Goal: Check status: Check status

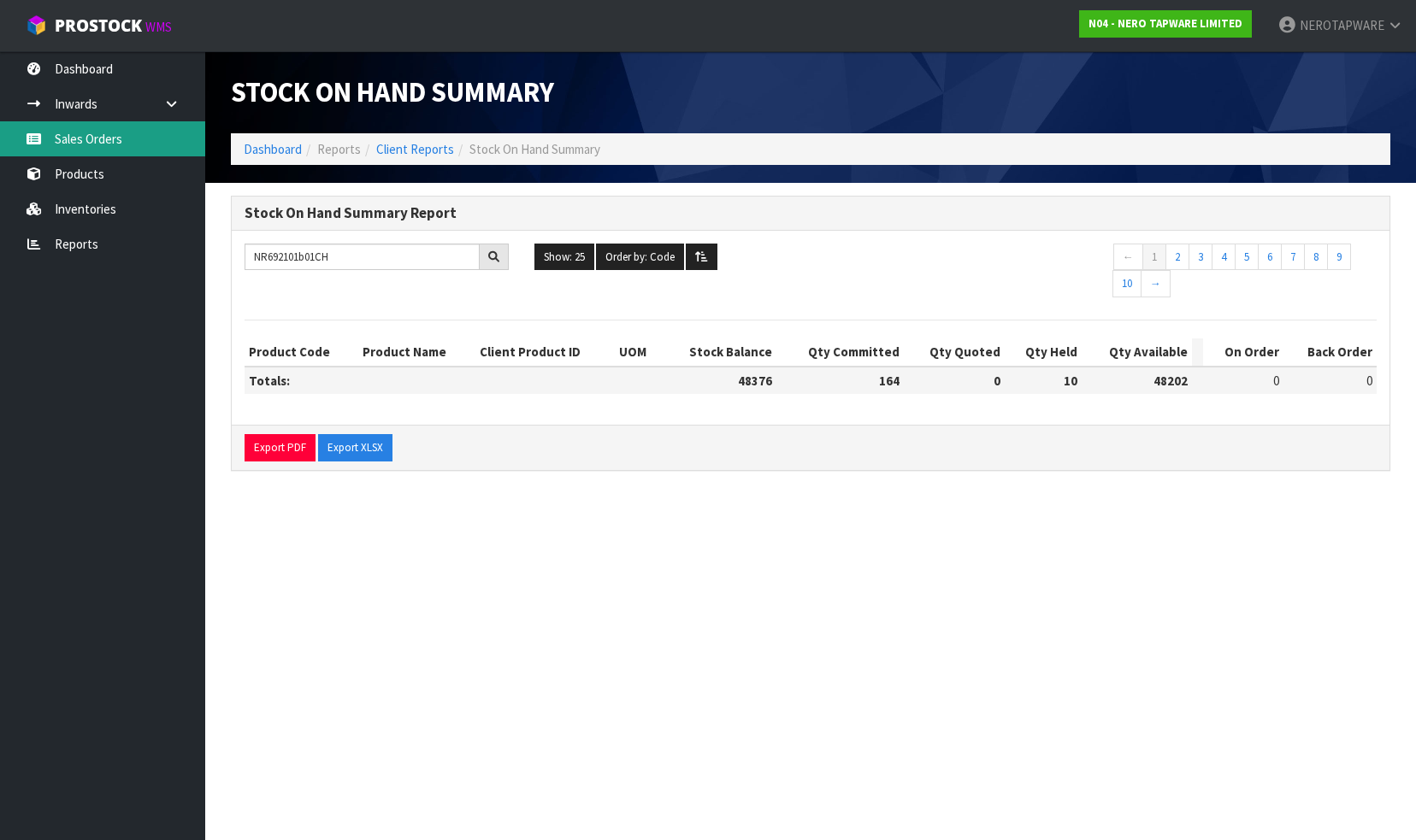
click at [97, 138] on link "Sales Orders" at bounding box center [102, 139] width 206 height 35
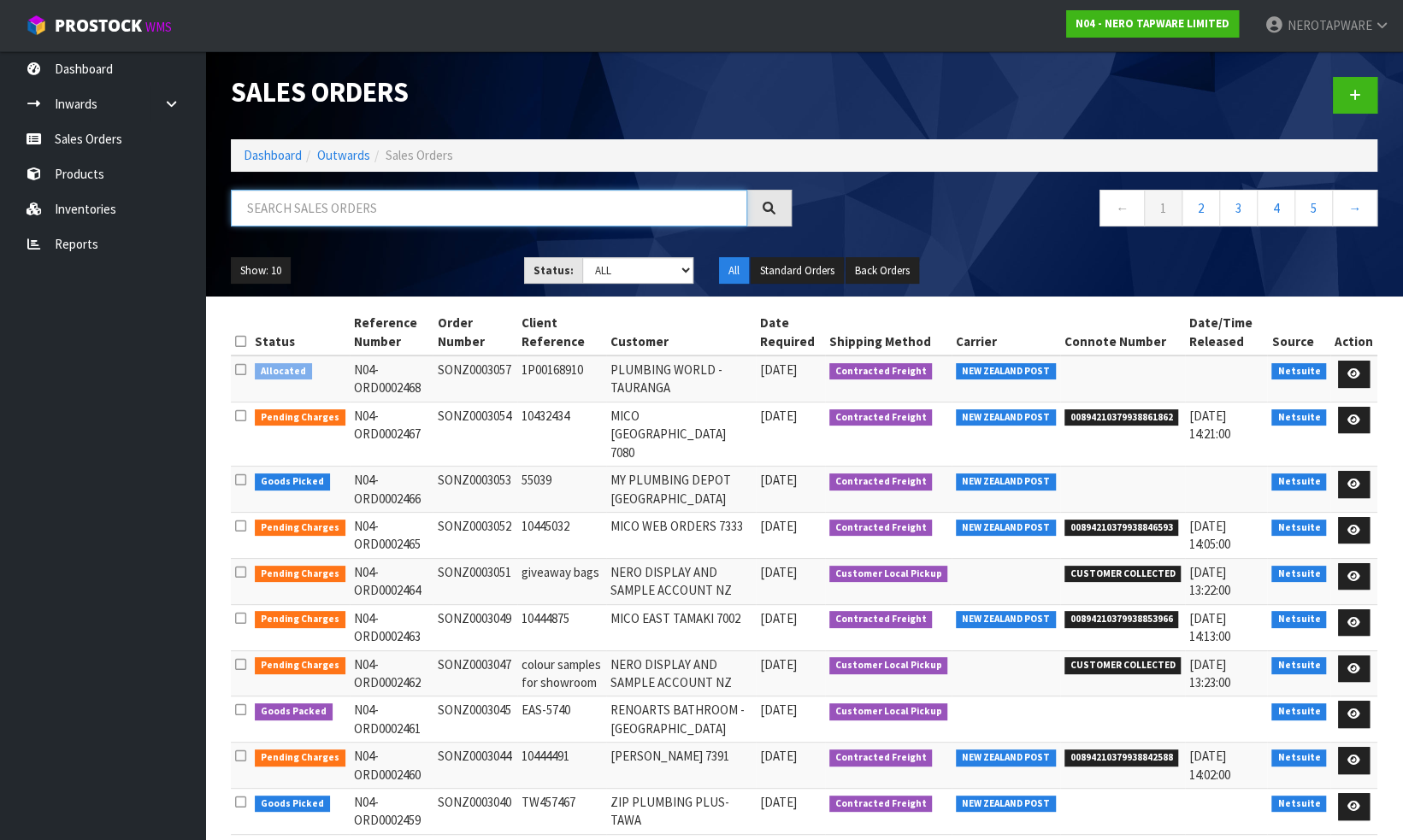
click at [374, 209] on input "text" at bounding box center [489, 208] width 516 height 37
paste input "SONZ0002994"
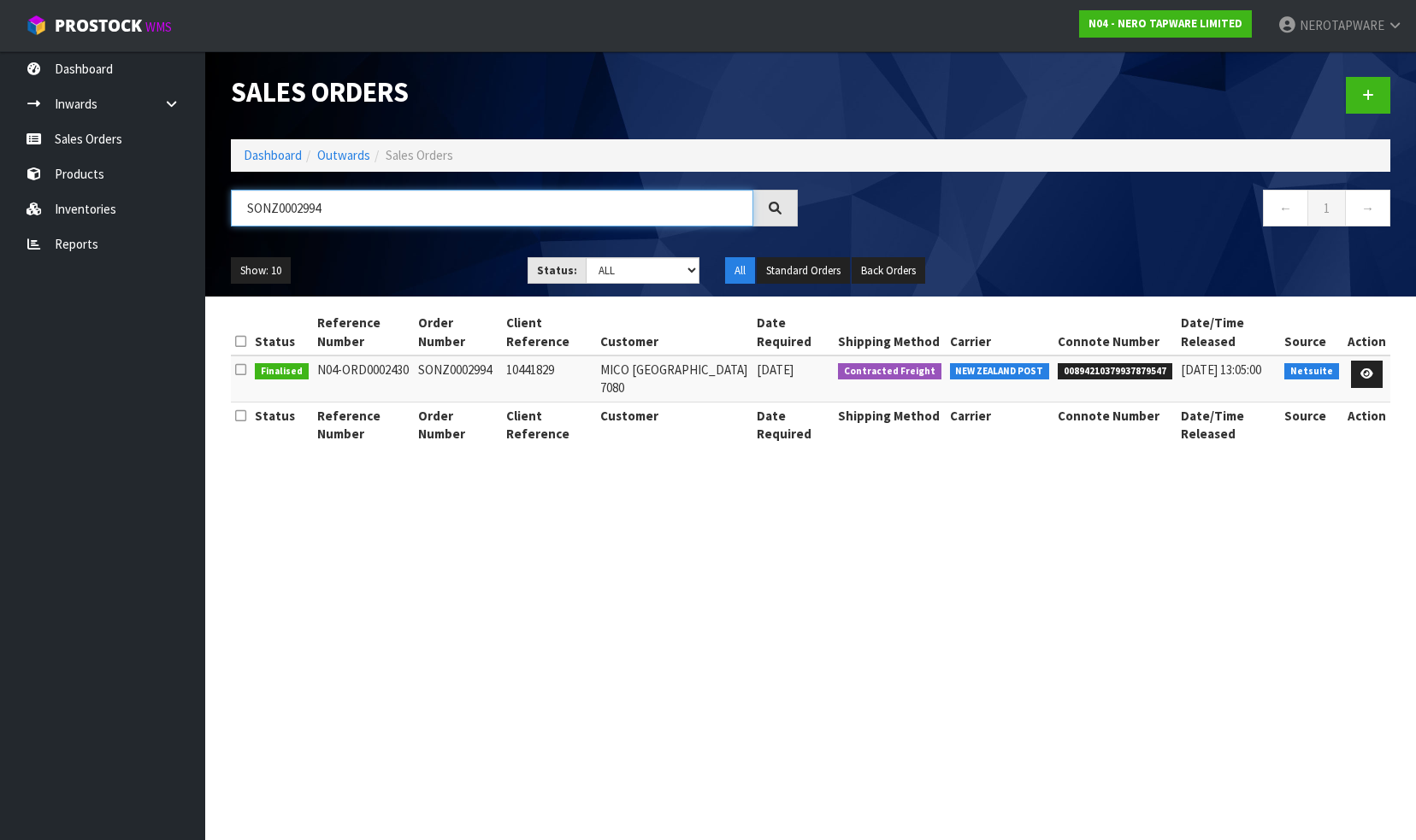
type input "SONZ0002994"
click at [1124, 368] on span "00894210379937879547" at bounding box center [1114, 372] width 114 height 17
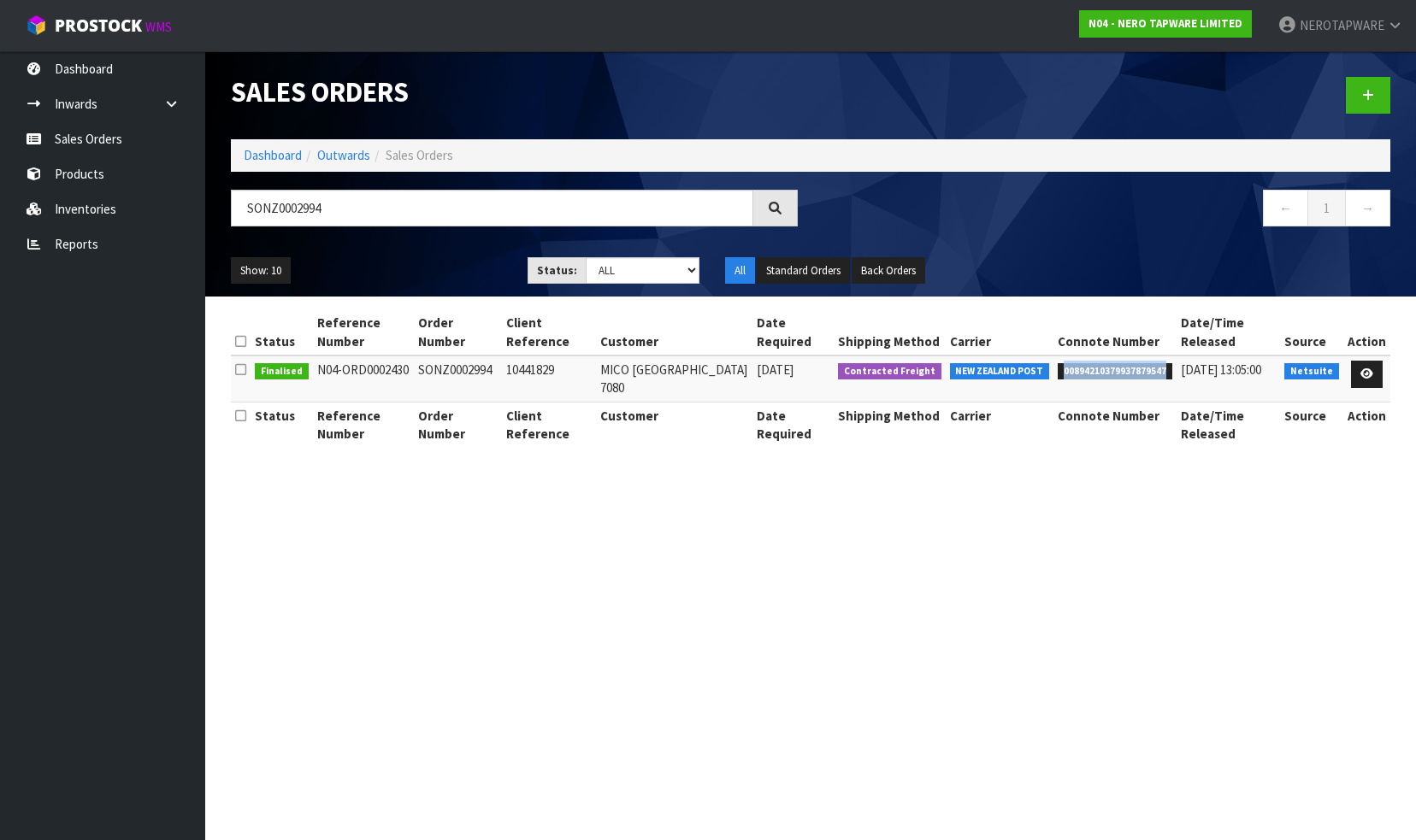
click at [1124, 368] on span "00894210379937879547" at bounding box center [1114, 372] width 114 height 17
copy span "00894210379937879547"
click at [111, 135] on link "Sales Orders" at bounding box center [102, 139] width 206 height 35
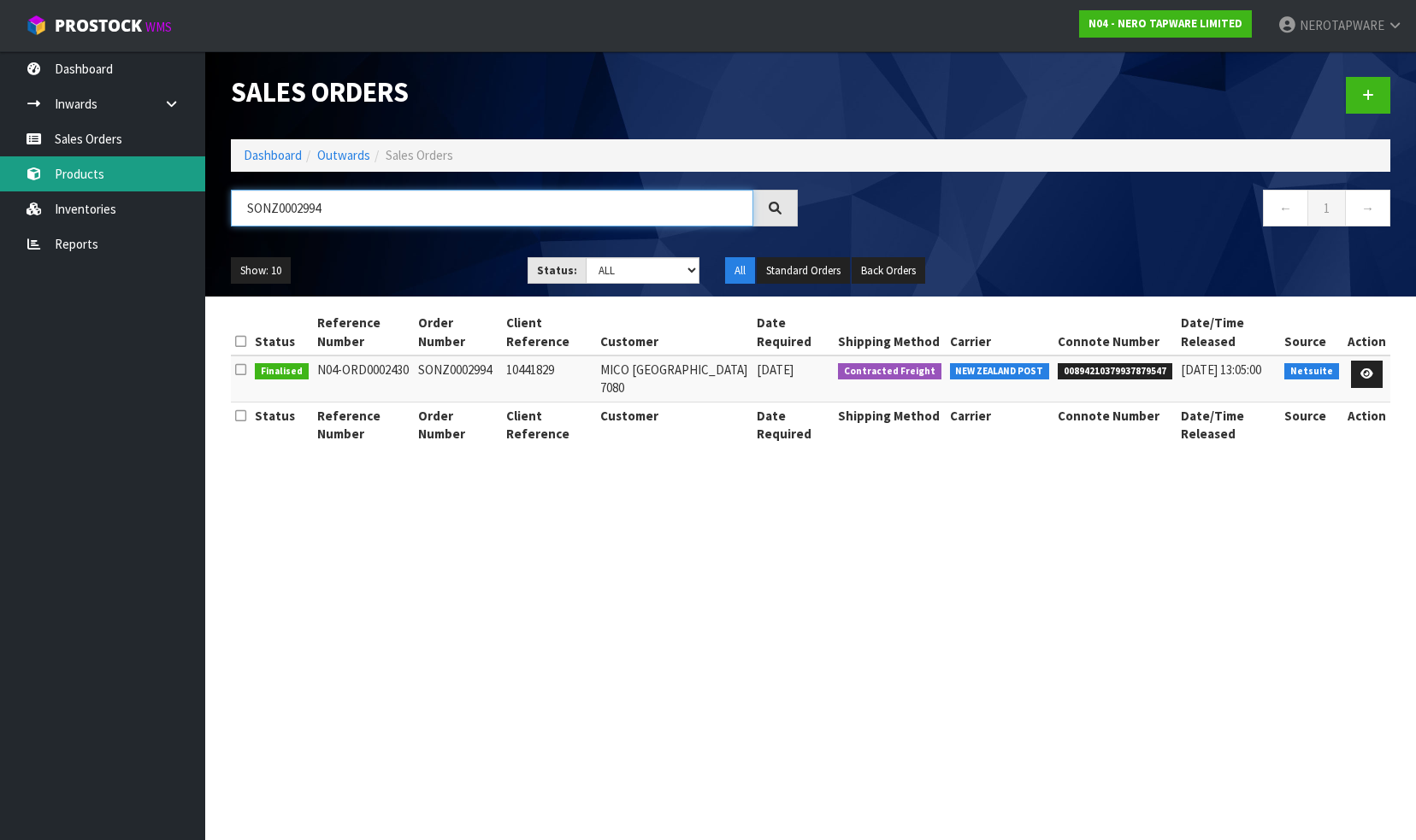
drag, startPoint x: 350, startPoint y: 204, endPoint x: 91, endPoint y: 188, distance: 259.5
click at [91, 188] on body "Toggle navigation ProStock WMS N04 - NERO TAPWARE LIMITED NEROTAPWARE Logout Da…" at bounding box center [708, 420] width 1416 height 840
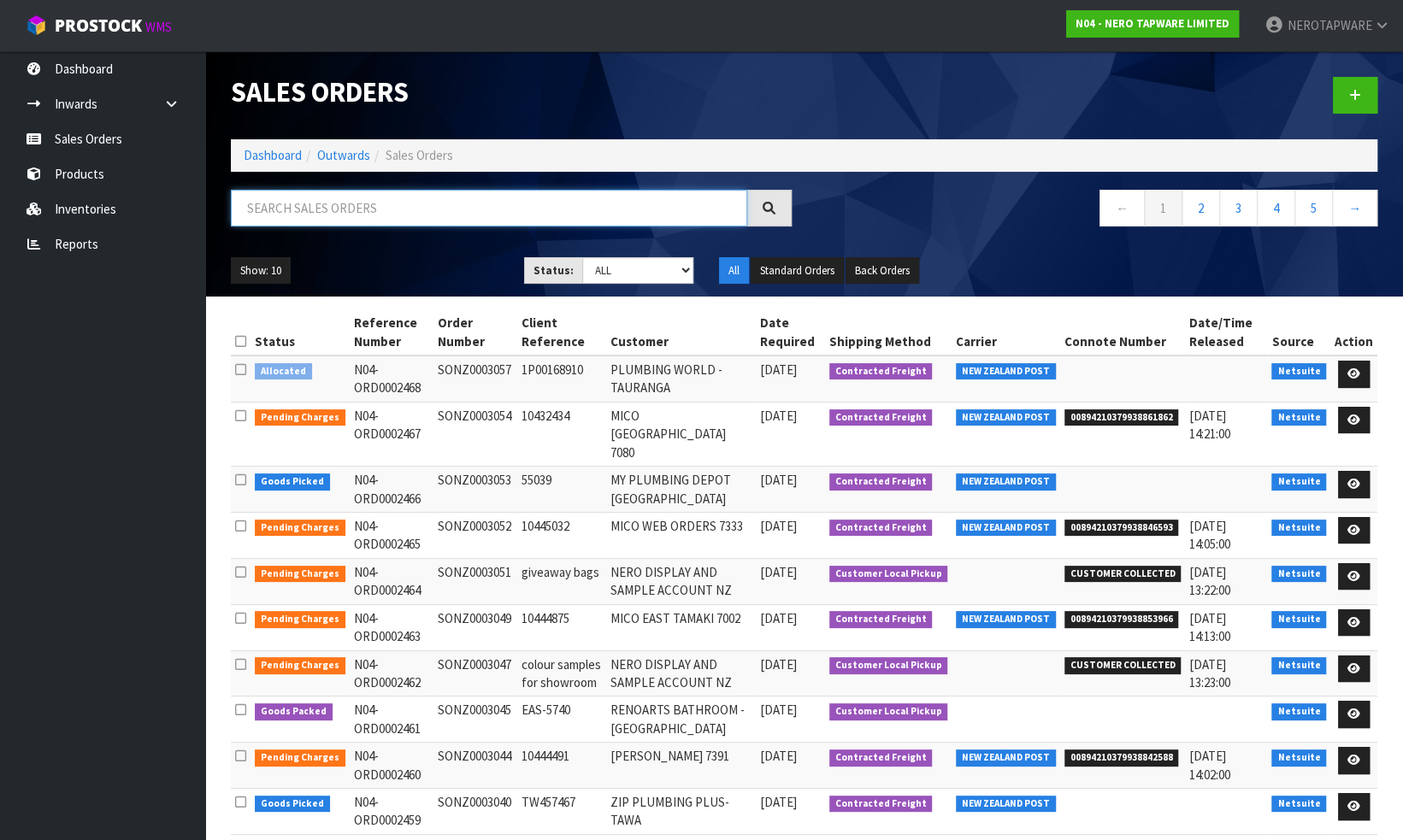
click at [345, 205] on input "text" at bounding box center [489, 208] width 516 height 37
paste input "00894210379937879547"
type input "00894210379937879547"
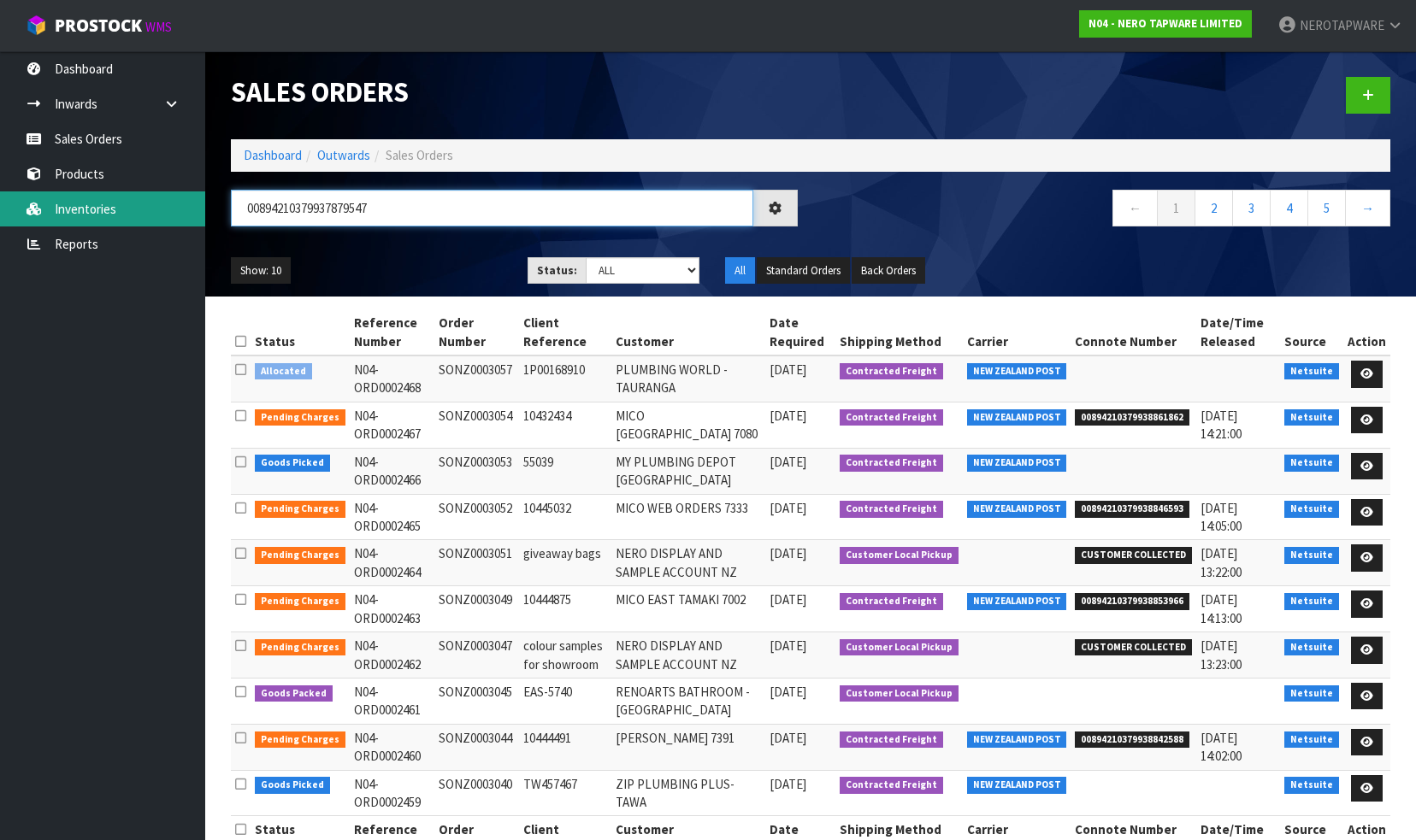
drag, startPoint x: 173, startPoint y: 198, endPoint x: 87, endPoint y: 205, distance: 86.3
click at [86, 205] on body "Toggle navigation ProStock WMS N04 - NERO TAPWARE LIMITED NEROTAPWARE Logout Da…" at bounding box center [708, 420] width 1416 height 840
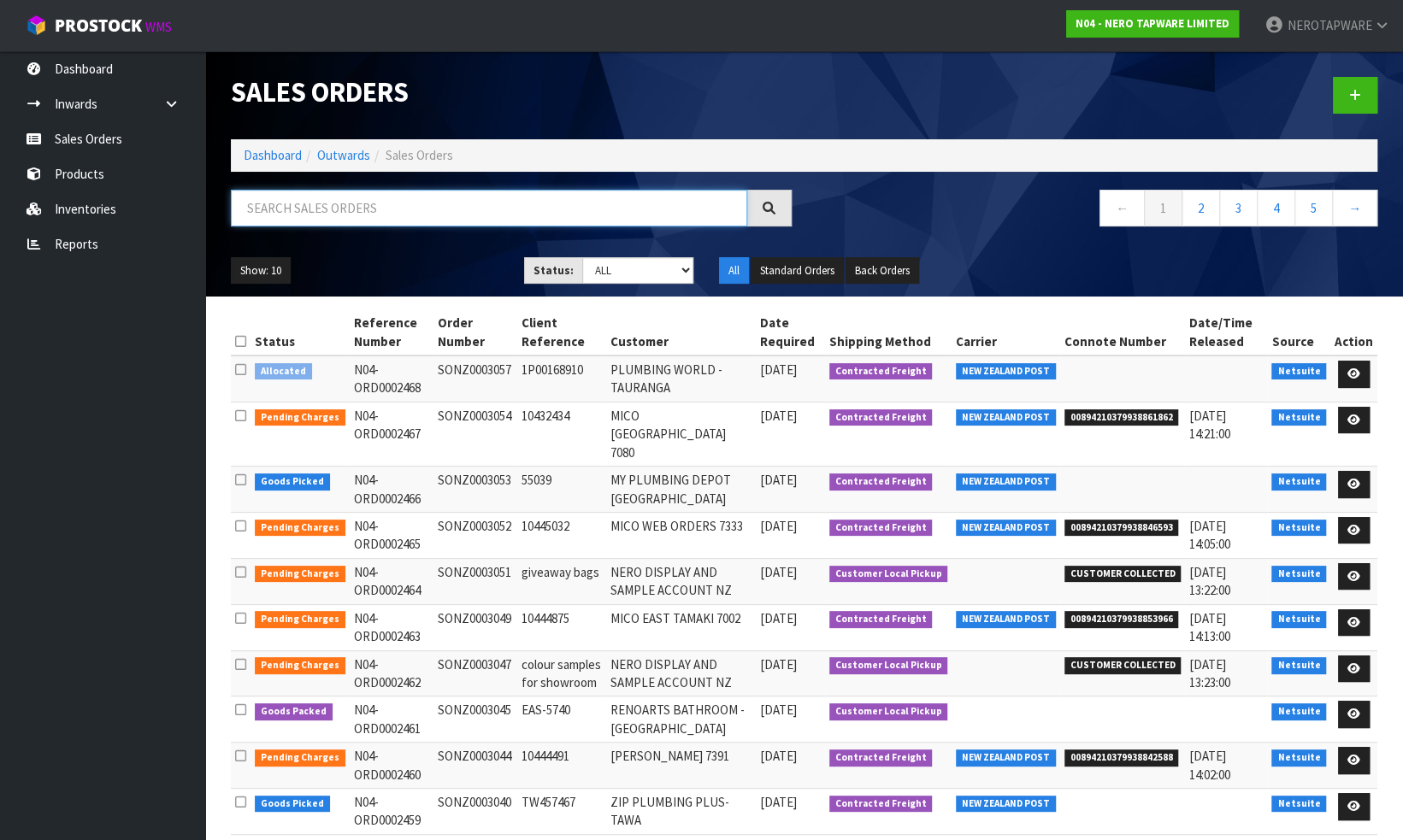
click at [337, 204] on input "text" at bounding box center [489, 208] width 516 height 37
paste input "SONZ0002994"
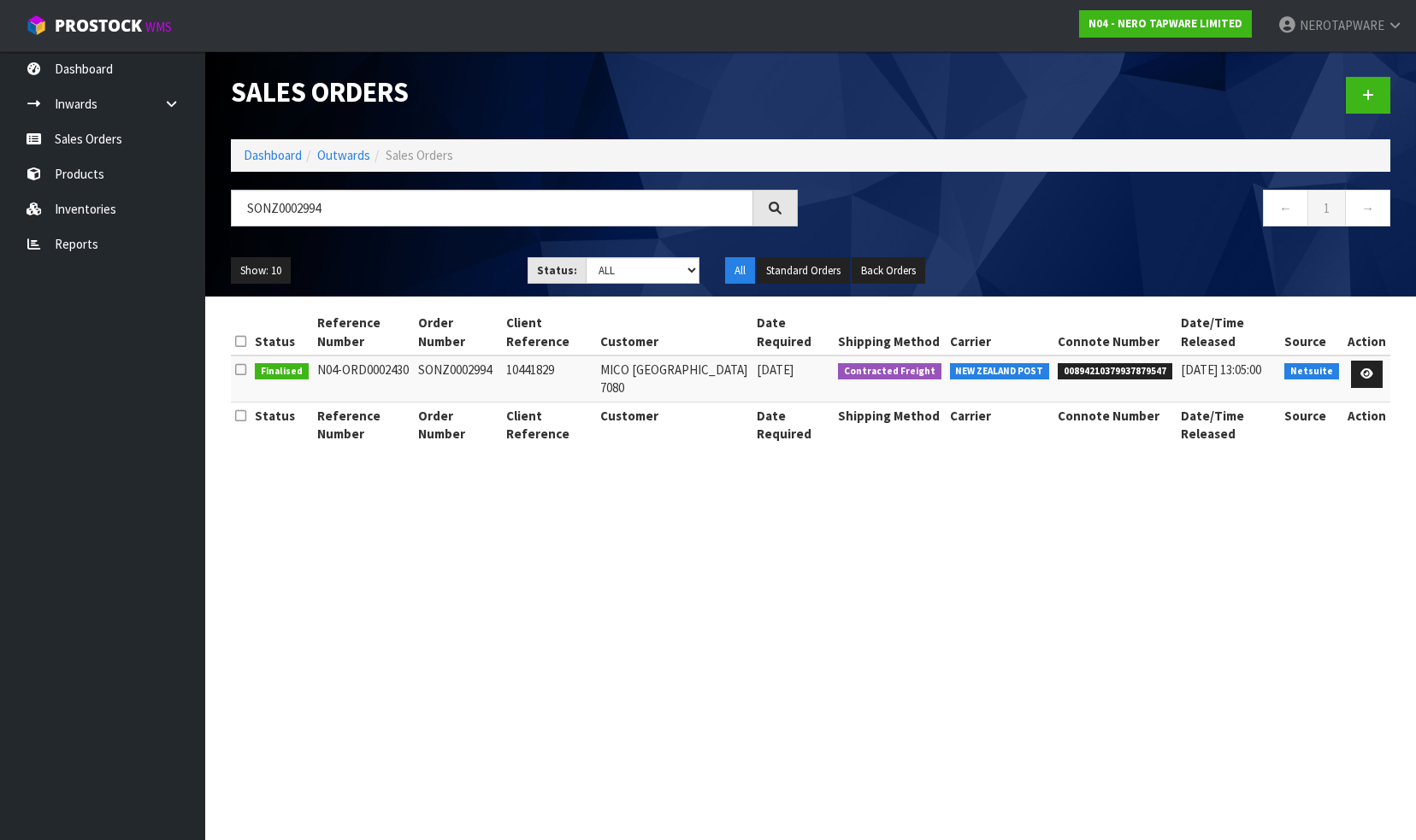
click at [1085, 371] on span "00894210379937879547" at bounding box center [1114, 372] width 114 height 17
copy span "00894210379937879547"
drag, startPoint x: 451, startPoint y: 208, endPoint x: 208, endPoint y: 217, distance: 243.2
click at [208, 217] on header "Sales Orders Dashboard Outwards Sales Orders SONZ0002994 ← 1 → Show: 10 5 10 25…" at bounding box center [810, 173] width 1210 height 246
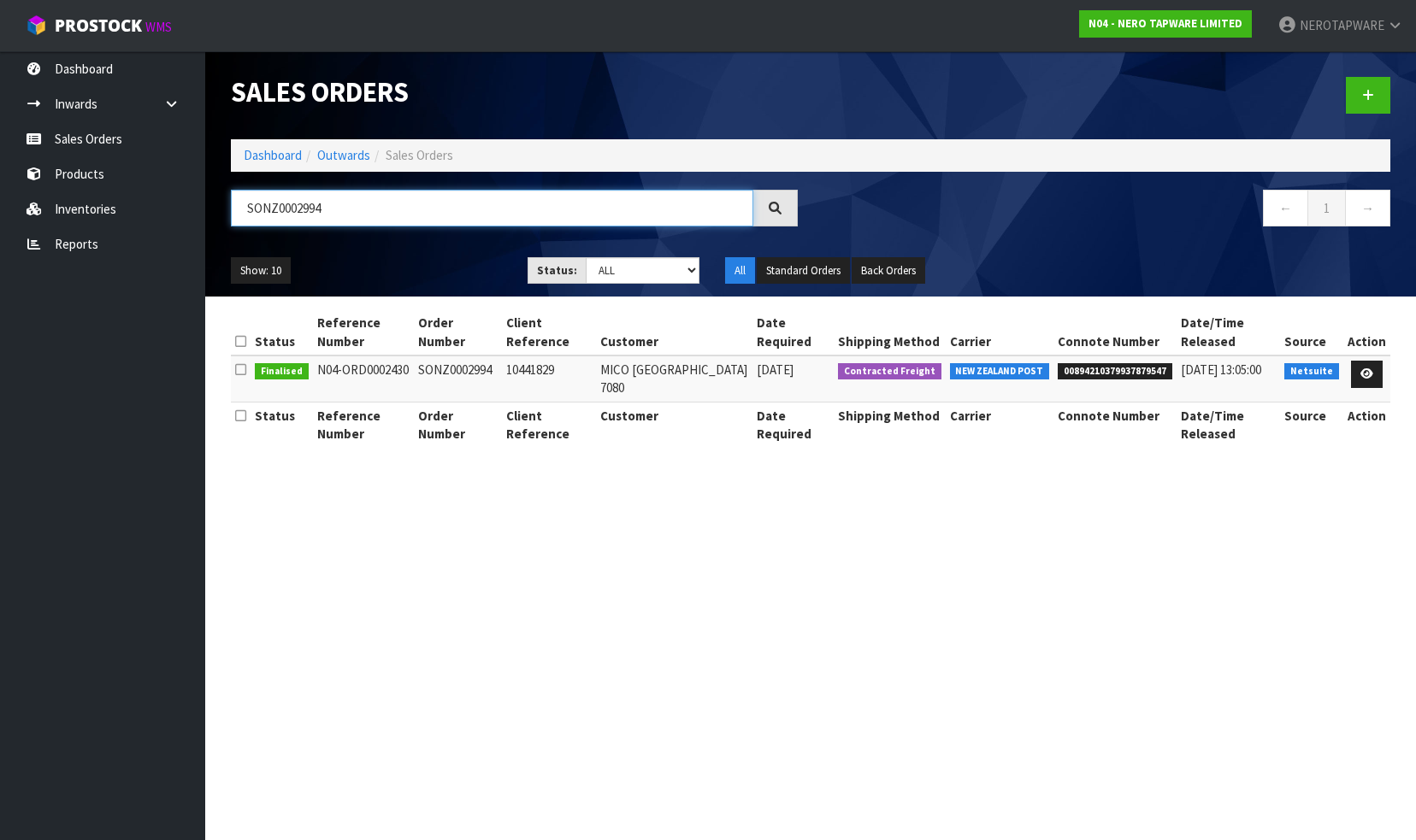
paste input "3035"
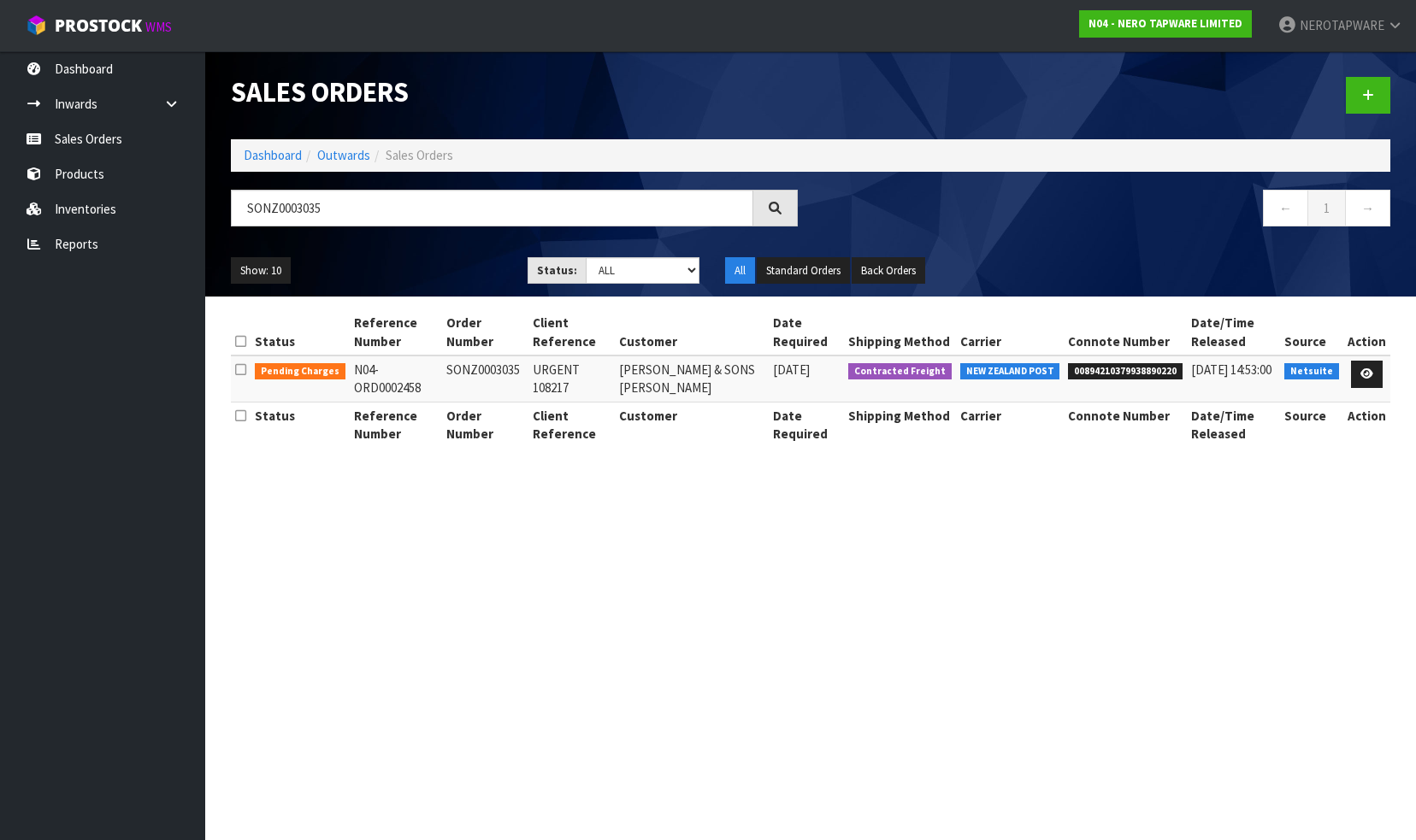
click at [481, 371] on td "SONZ0003035" at bounding box center [485, 378] width 87 height 47
copy td "SONZ0003035"
click at [1340, 481] on section "Sales Orders Dashboard Outwards Sales Orders SONZ0003035 ← 1 → Show: 10 5 10 25…" at bounding box center [708, 420] width 1416 height 840
drag, startPoint x: 369, startPoint y: 205, endPoint x: 219, endPoint y: 200, distance: 150.1
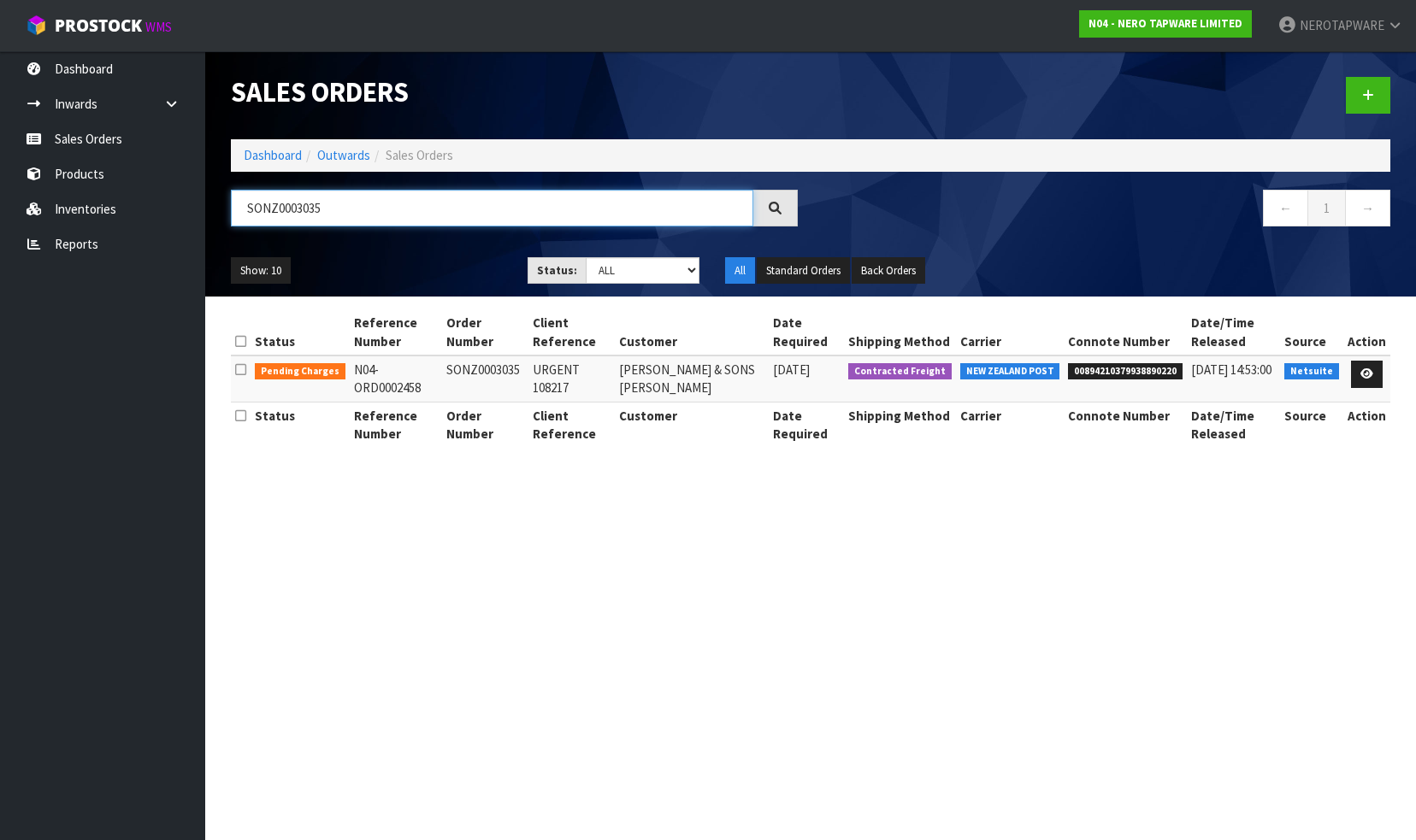
click at [219, 200] on div "SONZ0003035" at bounding box center [514, 215] width 592 height 49
type input "#"
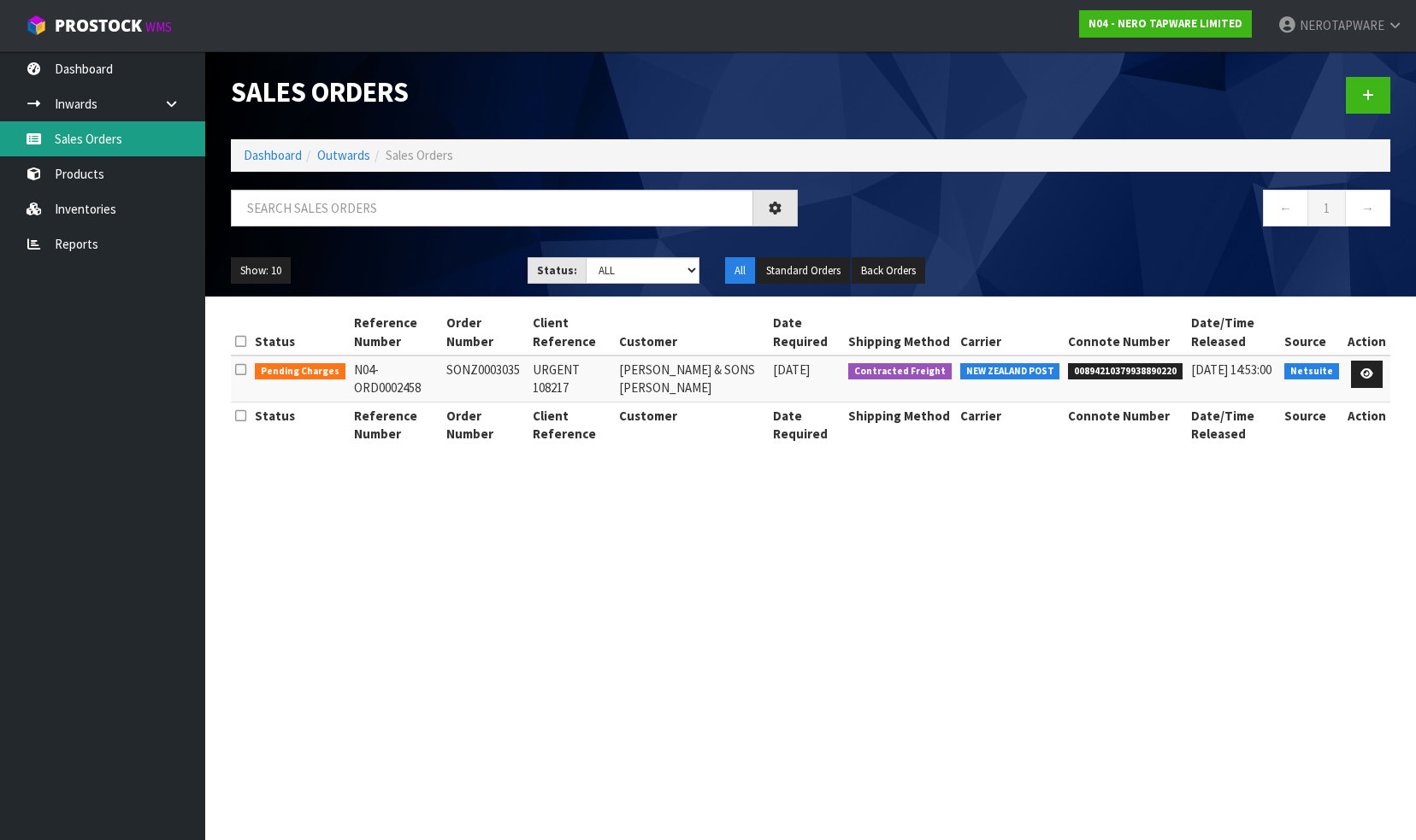
click at [60, 132] on link "Sales Orders" at bounding box center [102, 139] width 206 height 35
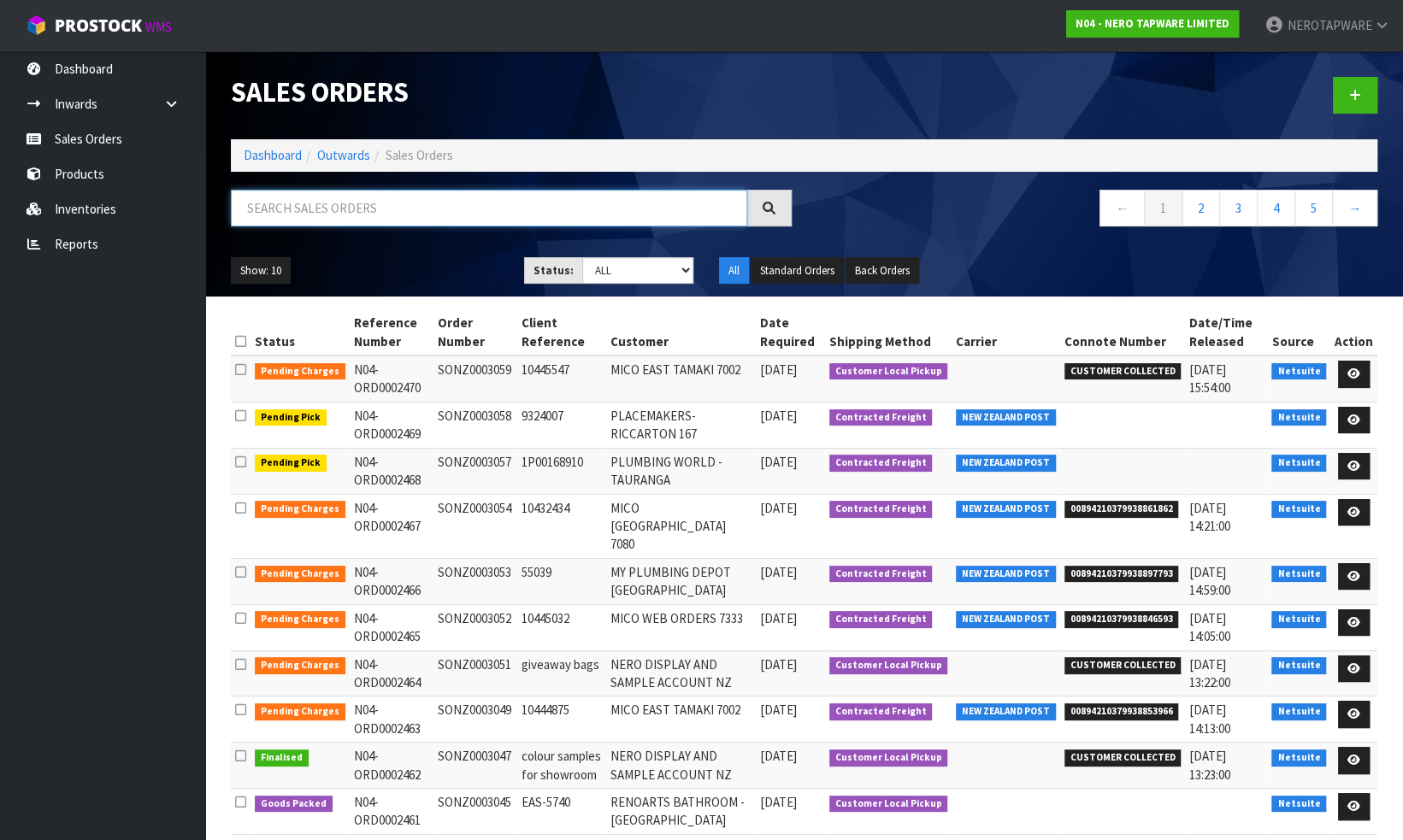
click at [322, 200] on input "text" at bounding box center [489, 208] width 516 height 37
paste input "SONZ0003012"
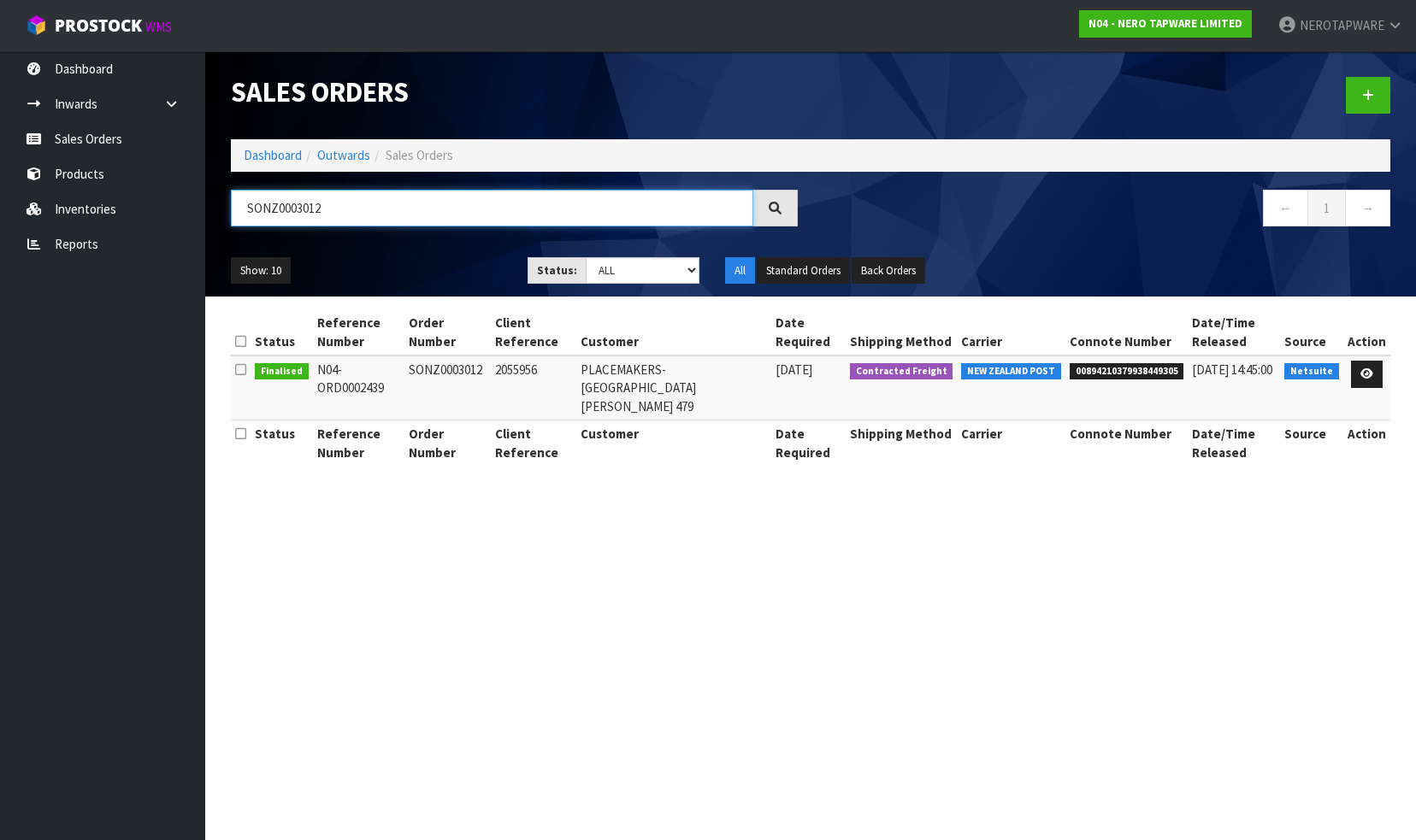
type input "SONZ0003012"
